Goal: Find specific page/section: Find specific page/section

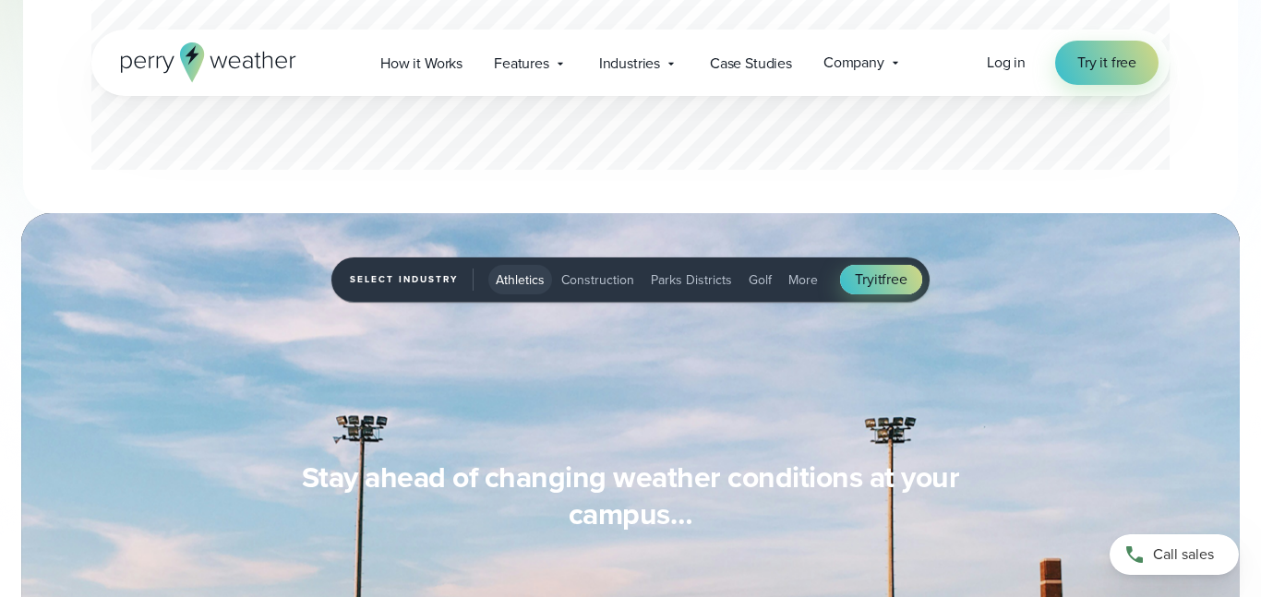
scroll to position [1312, 0]
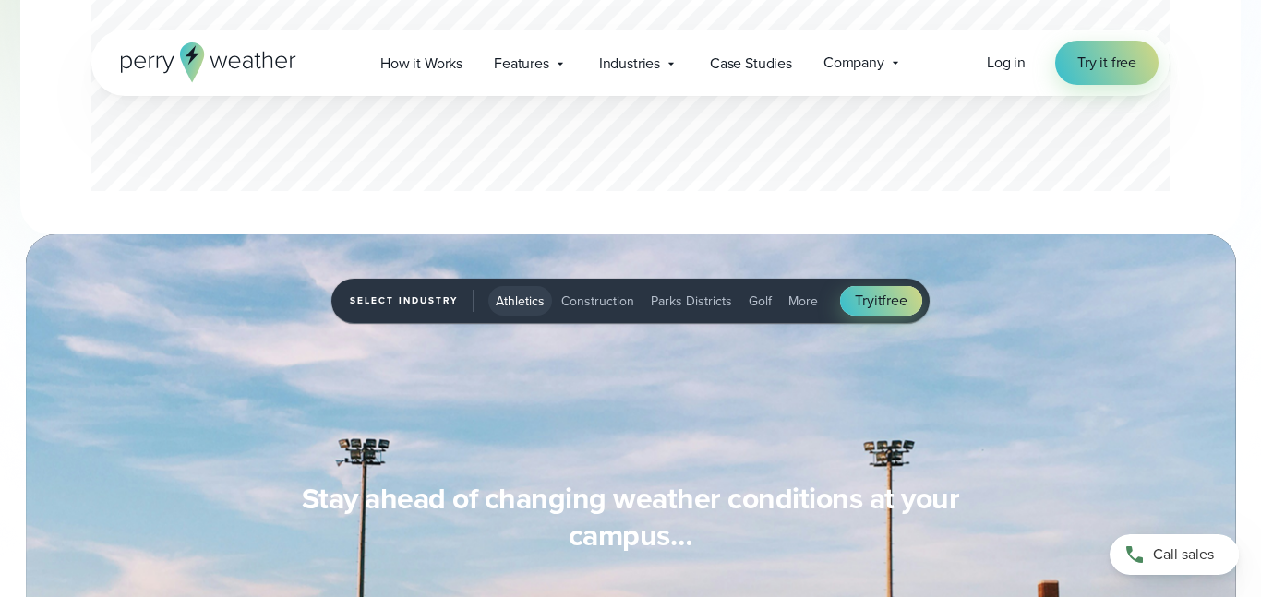
click at [506, 308] on span "Athletics" at bounding box center [520, 301] width 49 height 19
click at [502, 301] on span "Athletics" at bounding box center [520, 301] width 49 height 19
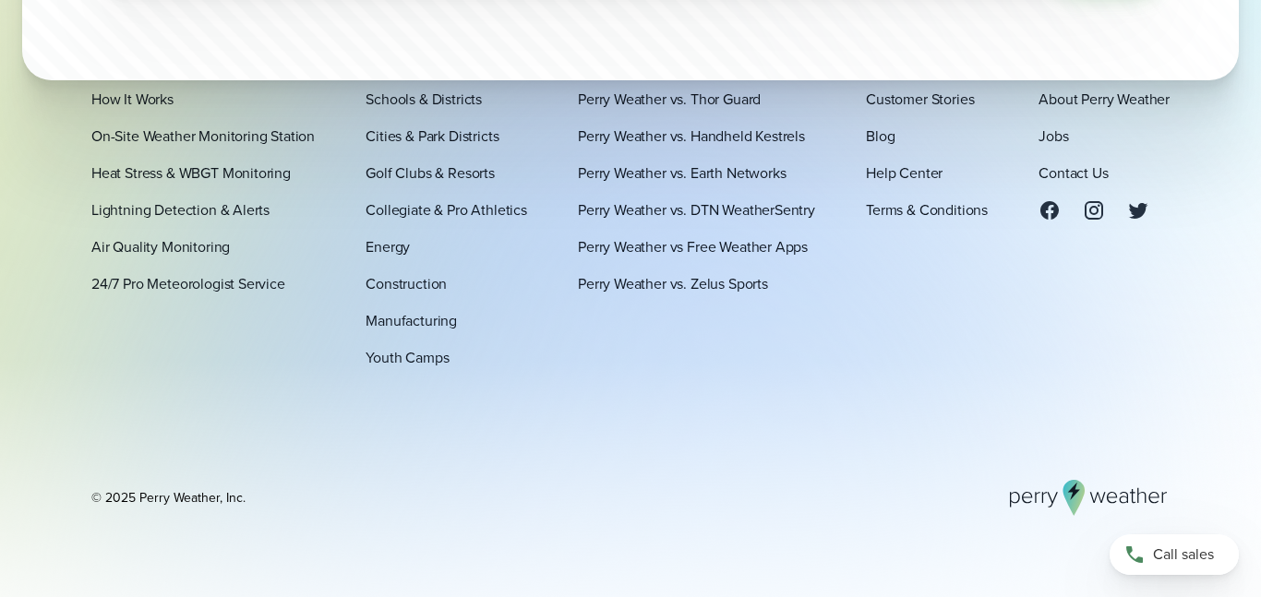
scroll to position [6313, 0]
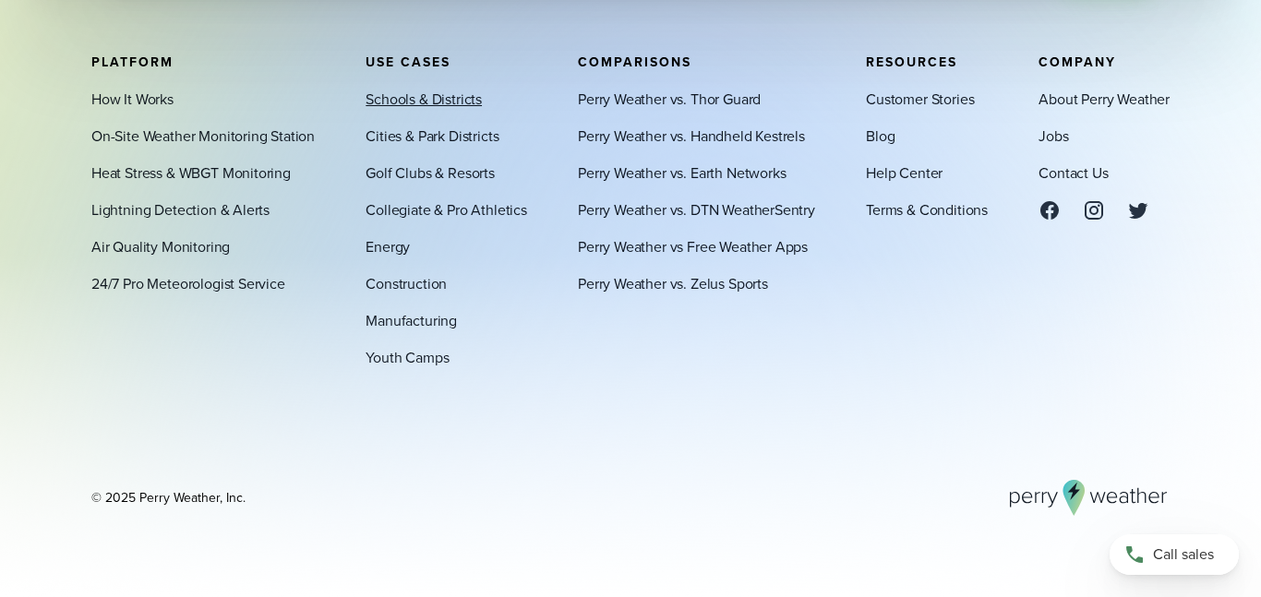
click at [448, 95] on link "Schools & Districts" at bounding box center [424, 99] width 116 height 22
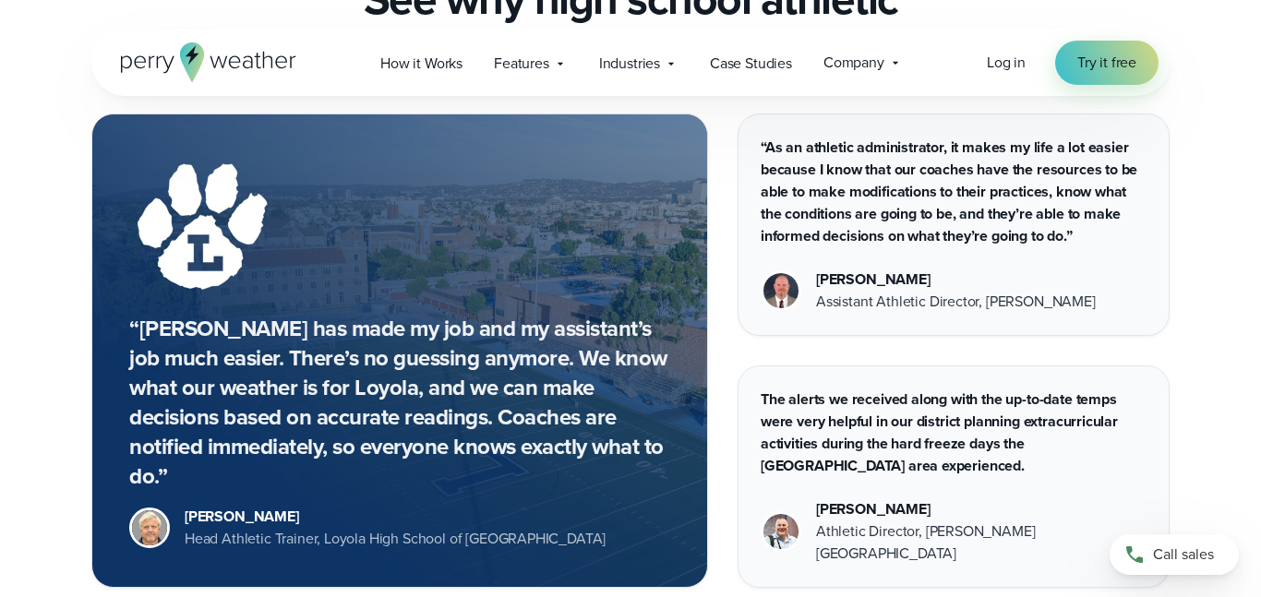
scroll to position [8802, 0]
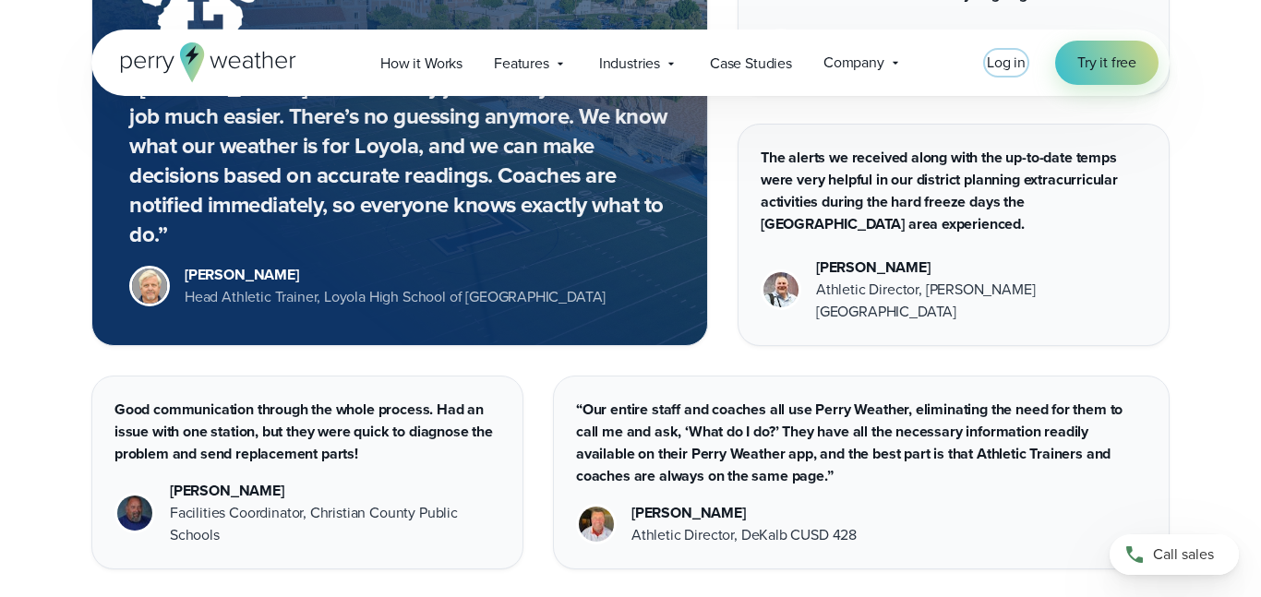
click at [990, 60] on span "Log in" at bounding box center [1006, 62] width 39 height 21
